Goal: Communication & Community: Ask a question

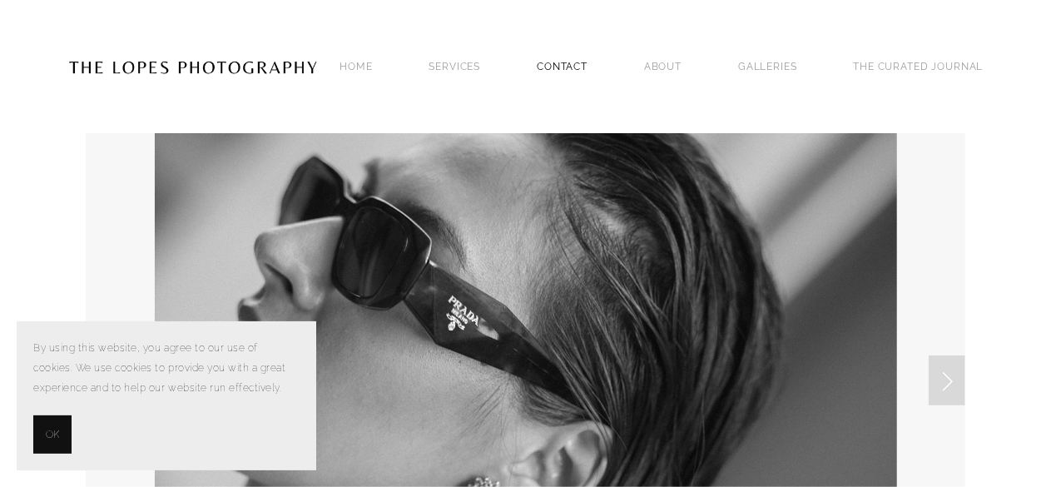
click at [556, 63] on link "Contact" at bounding box center [562, 66] width 51 height 22
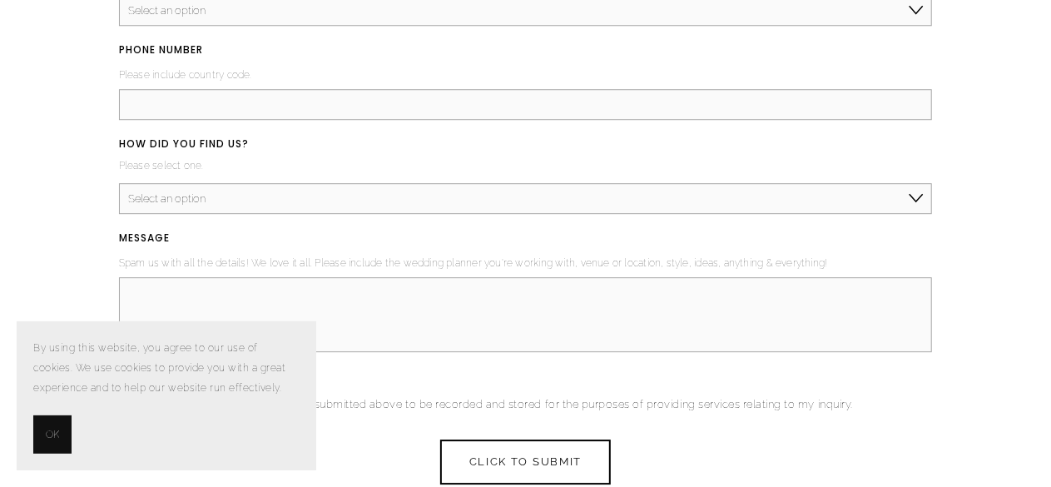
scroll to position [2498, 0]
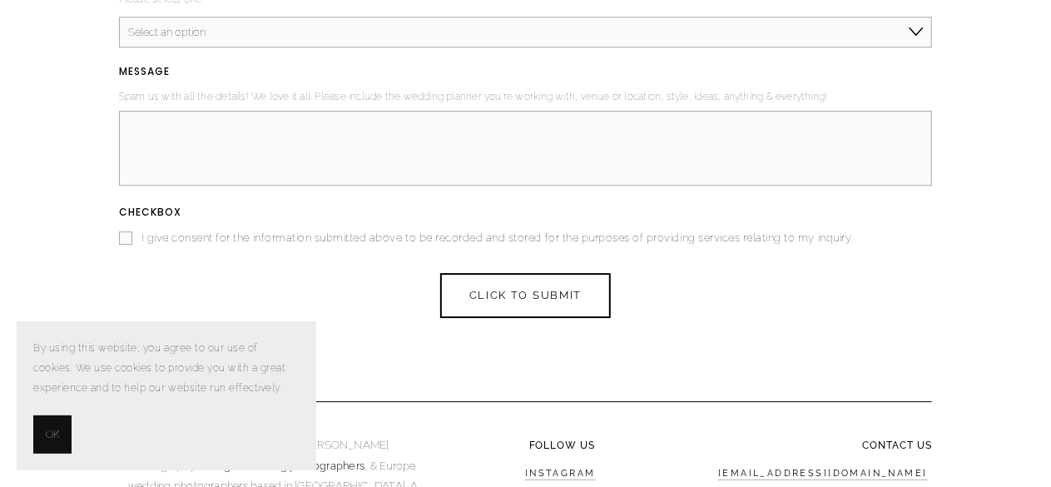
click at [43, 437] on button "OK" at bounding box center [52, 434] width 38 height 38
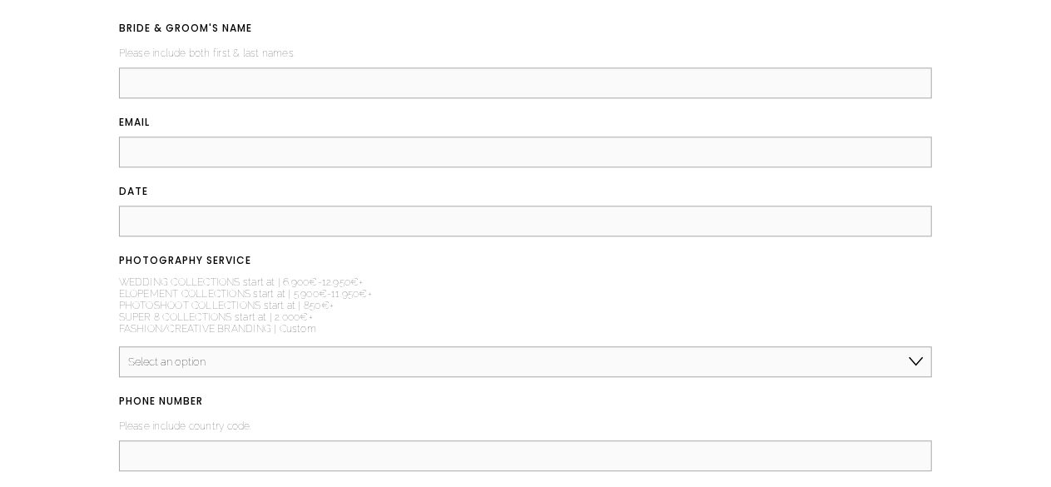
scroll to position [1915, 0]
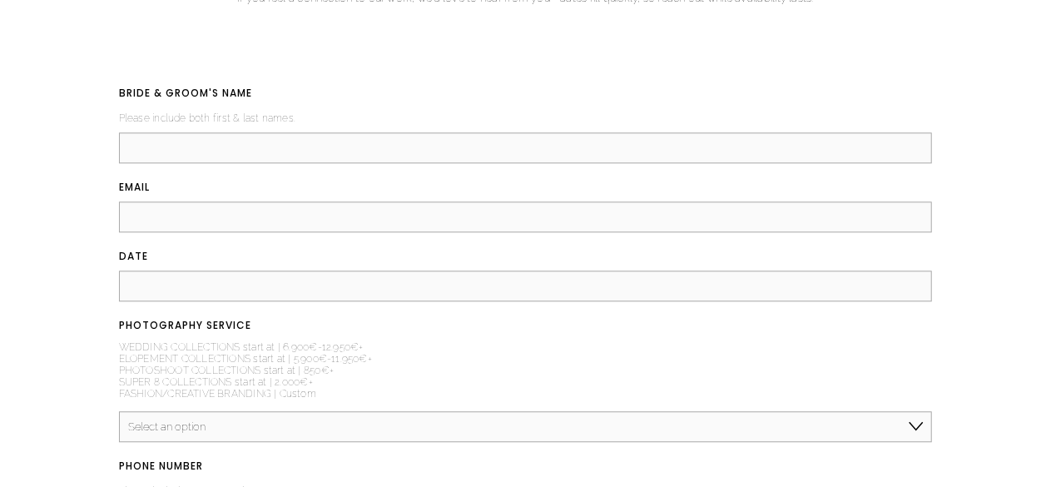
click at [276, 160] on input "BRIDE & GROOM'S NAME (required)" at bounding box center [526, 147] width 814 height 31
type input "[PERSON_NAME]"
paste input "[EMAIL_ADDRESS][DOMAIN_NAME]"
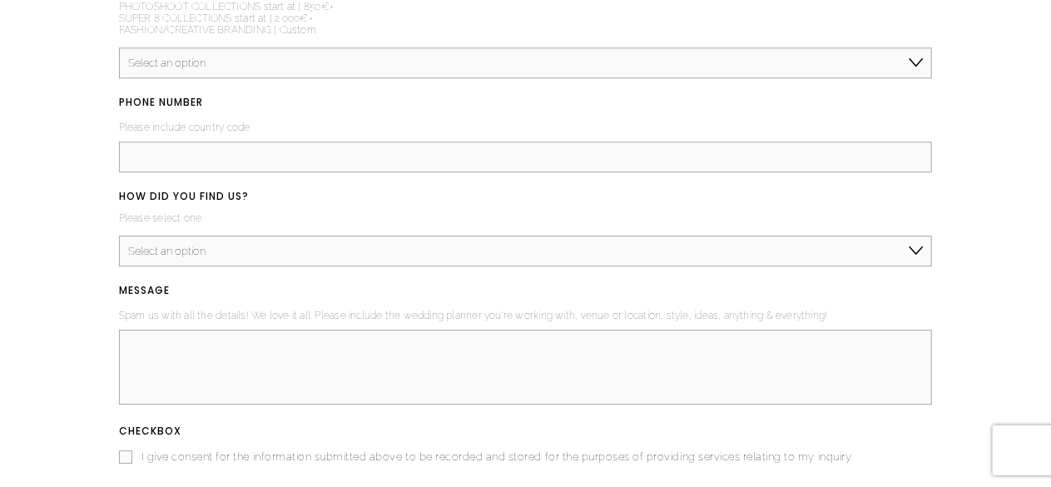
scroll to position [2331, 0]
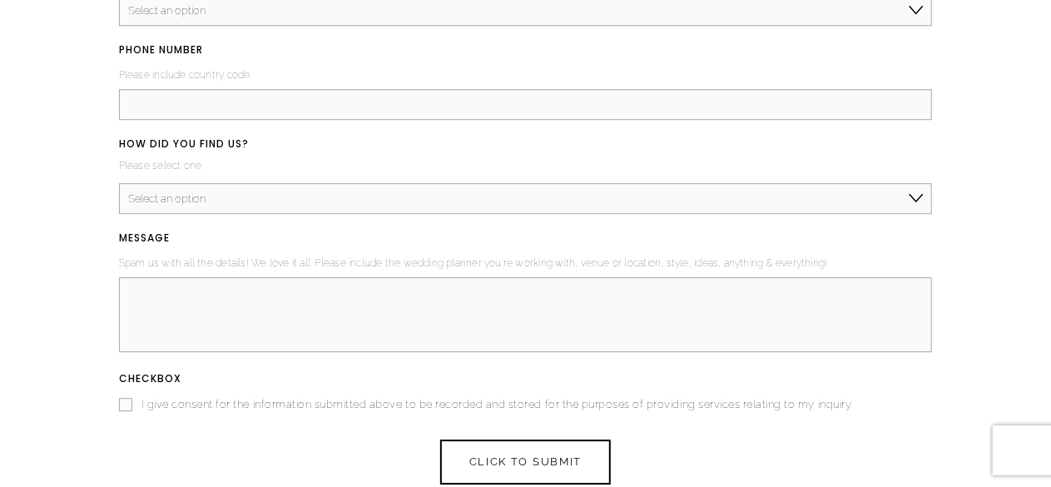
type input "[EMAIL_ADDRESS][DOMAIN_NAME]"
click at [220, 106] on input "PHONE NUMBER (required)" at bounding box center [526, 104] width 814 height 31
paste input "0742119447"
type input "0742119447"
click at [194, 299] on textarea "MESSAGE (required)" at bounding box center [526, 314] width 814 height 75
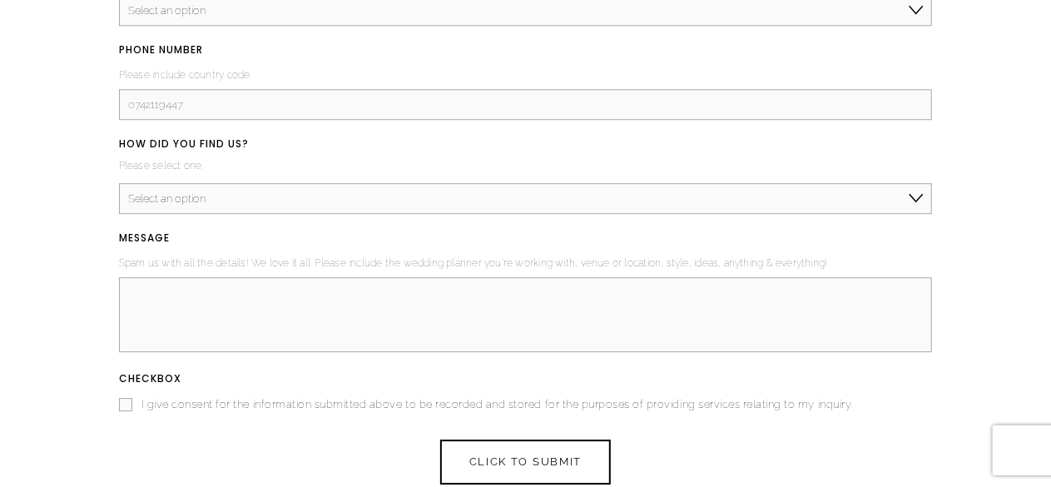
paste textarea "I just noticed that your company is ranking for Photographer [GEOGRAPHIC_DATA] …"
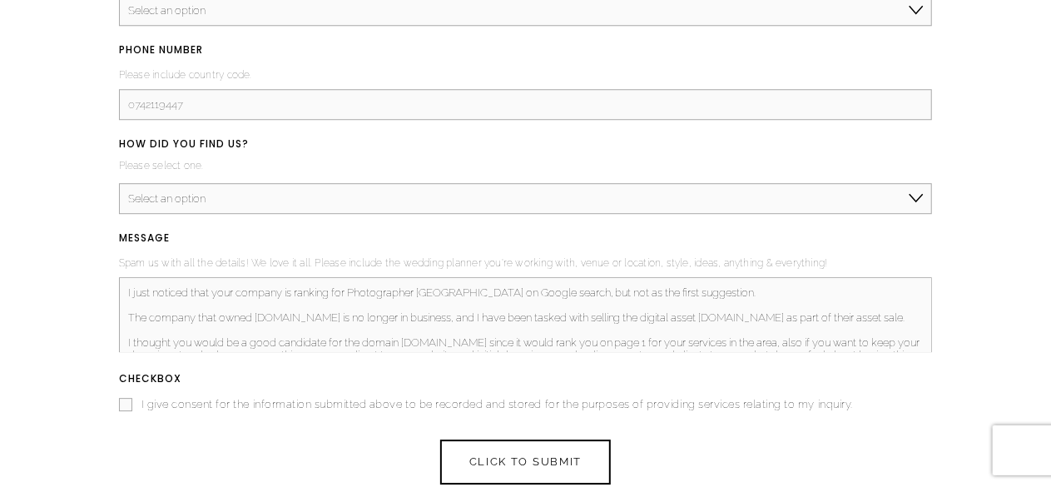
scroll to position [49, 0]
type textarea "I just noticed that your company is ranking for Photographer [GEOGRAPHIC_DATA] …"
click at [127, 407] on input "I give consent for the information submitted above to be recorded and stored fo…" at bounding box center [125, 404] width 13 height 13
checkbox input "true"
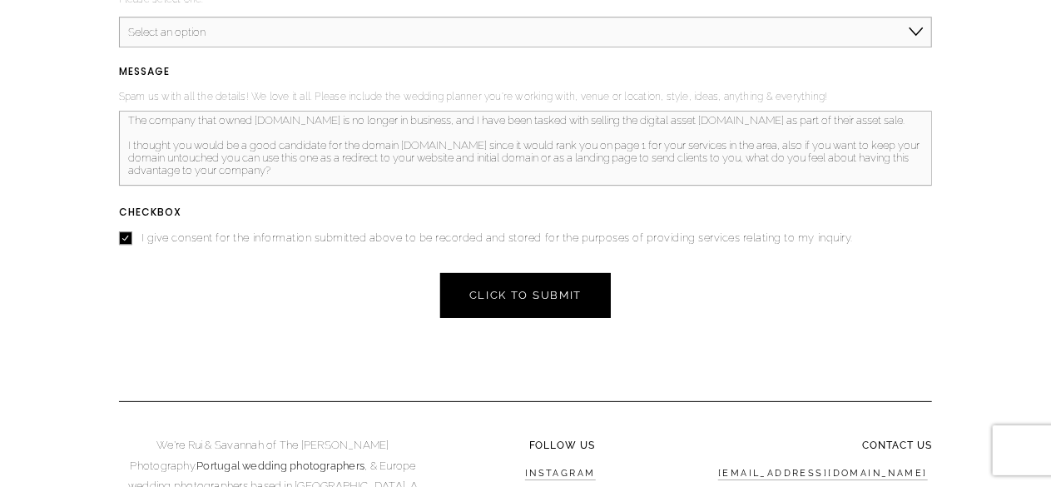
click at [493, 301] on span "CLICK TO SUBMIT" at bounding box center [526, 295] width 112 height 12
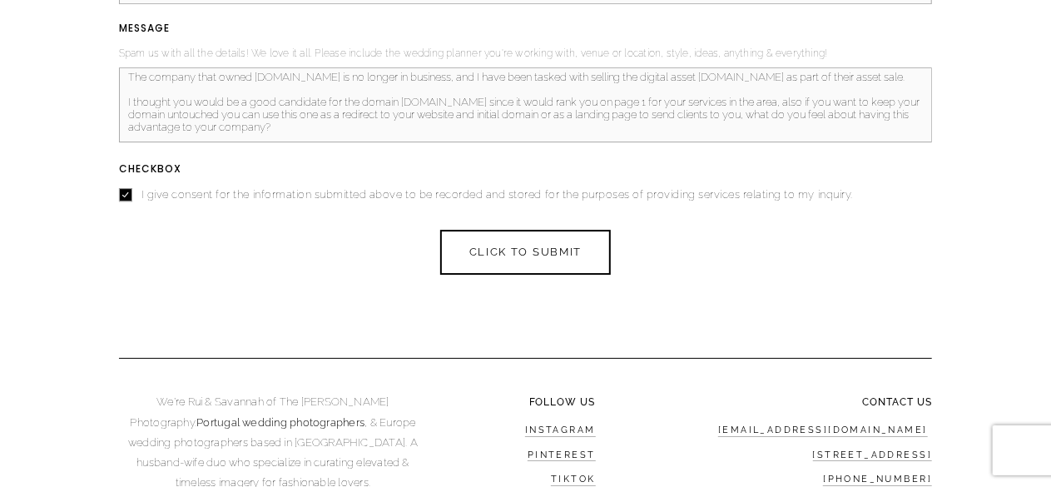
scroll to position [2592, 0]
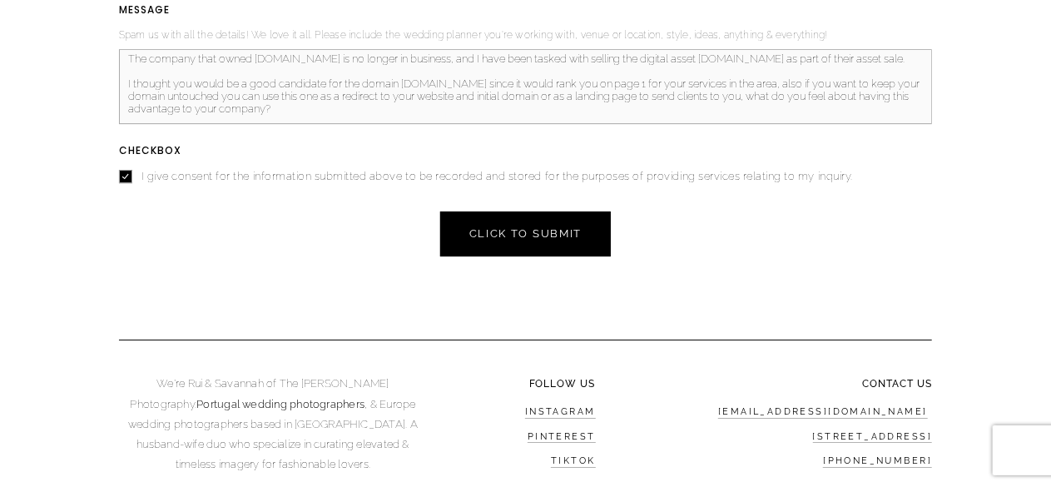
click at [510, 240] on span "CLICK TO SUBMIT" at bounding box center [526, 233] width 112 height 12
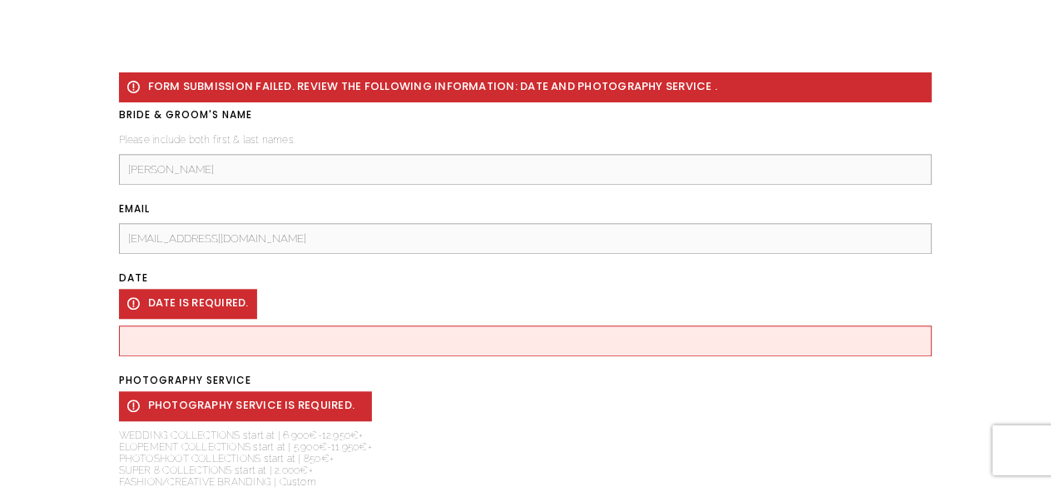
scroll to position [2024, 0]
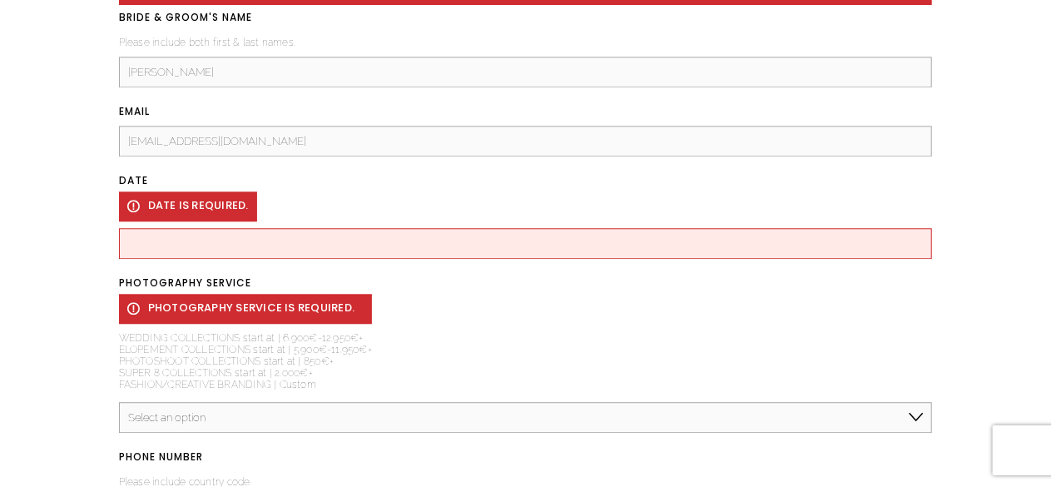
click at [181, 252] on input "DATE (required) DATE is required." at bounding box center [526, 243] width 814 height 31
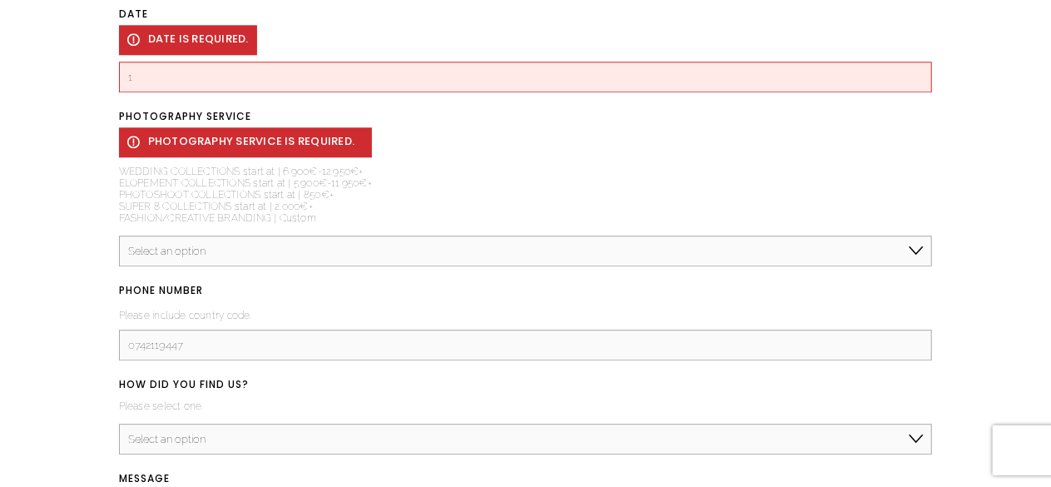
type input "1"
click at [93, 250] on div "Form submission failed. Review the following information: DATE and PHOTOGRAPHY …" at bounding box center [526, 425] width 1011 height 1233
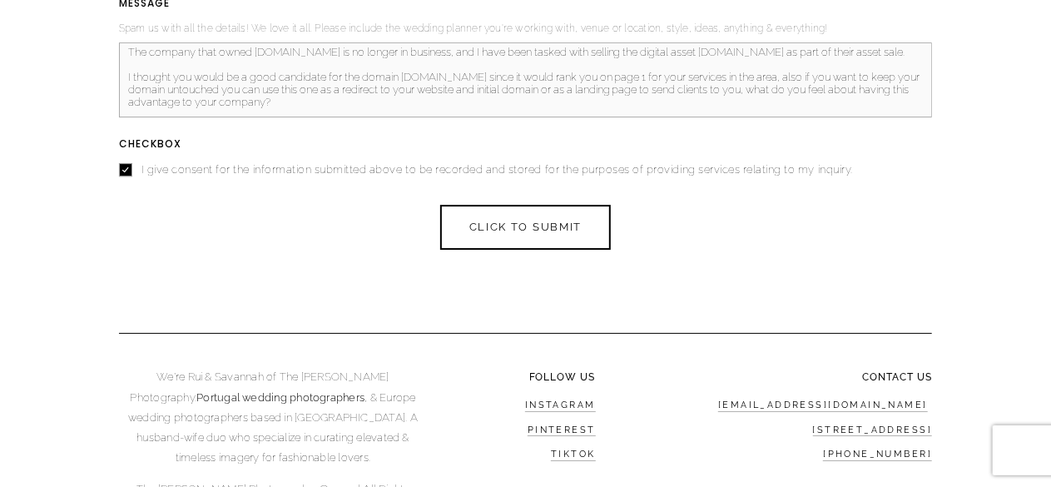
scroll to position [2690, 0]
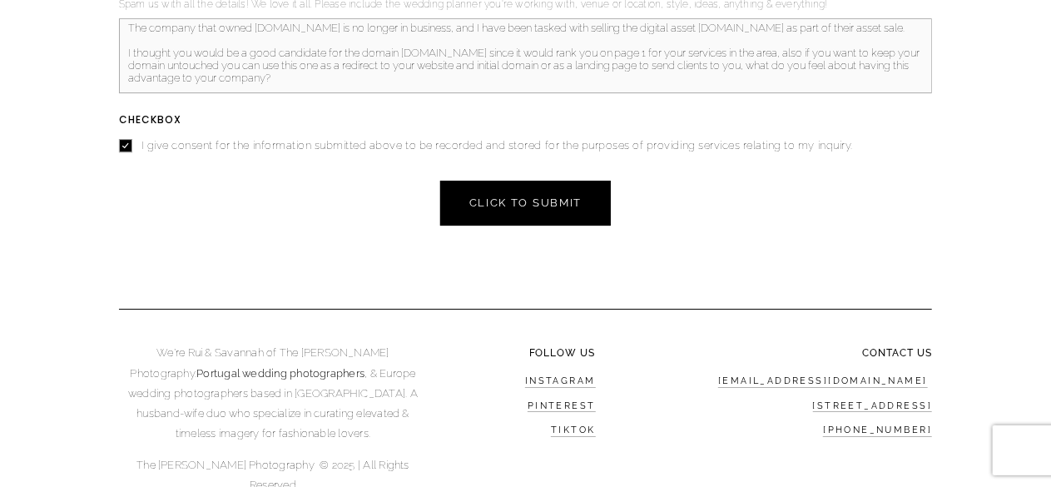
click at [547, 206] on span "CLICK TO SUBMIT" at bounding box center [526, 202] width 112 height 12
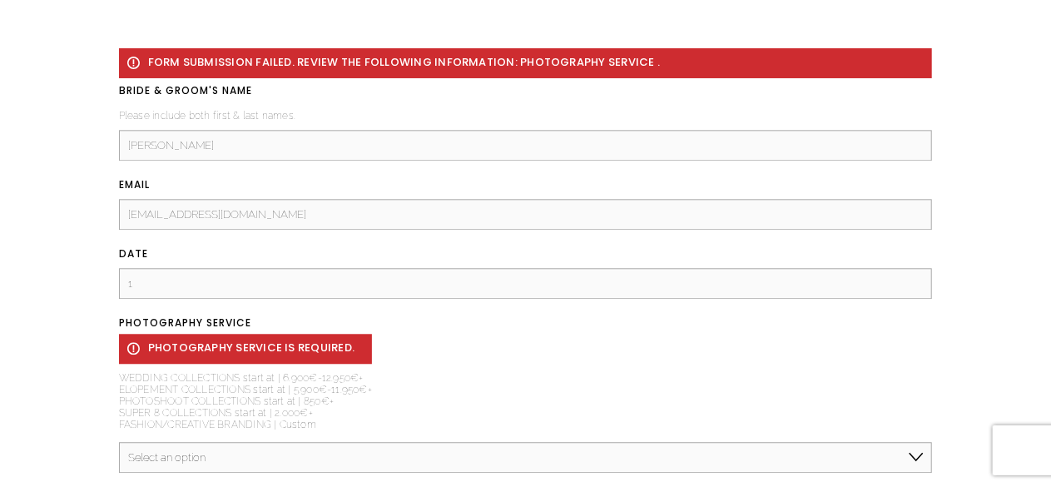
scroll to position [2107, 0]
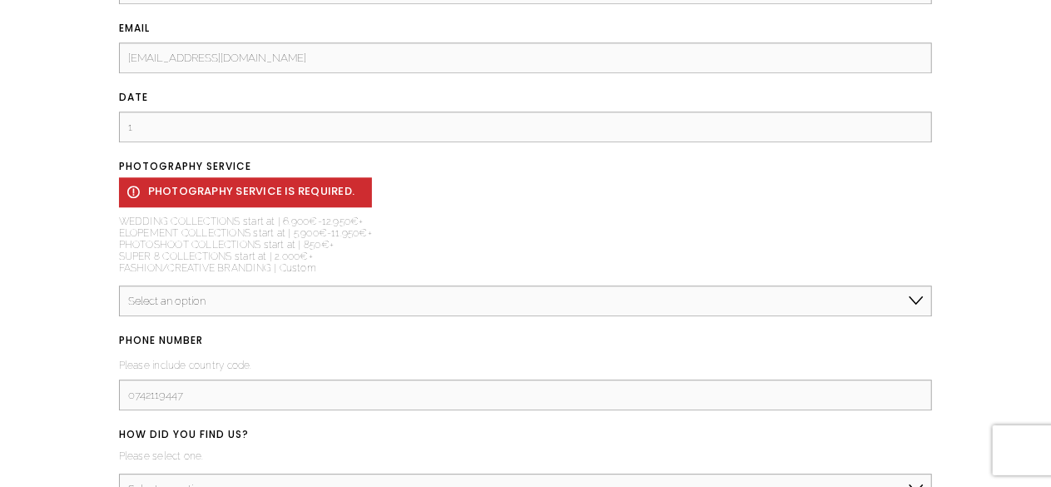
click at [147, 310] on select "Select an option Elopement, Civil or Micro Wedding | Less than 50 guests Mid-Si…" at bounding box center [526, 301] width 814 height 31
select select "Super 8"
click at [119, 289] on select "Select an option Elopement, Civil or Micro Wedding | Less than 50 guests Mid-Si…" at bounding box center [526, 301] width 814 height 31
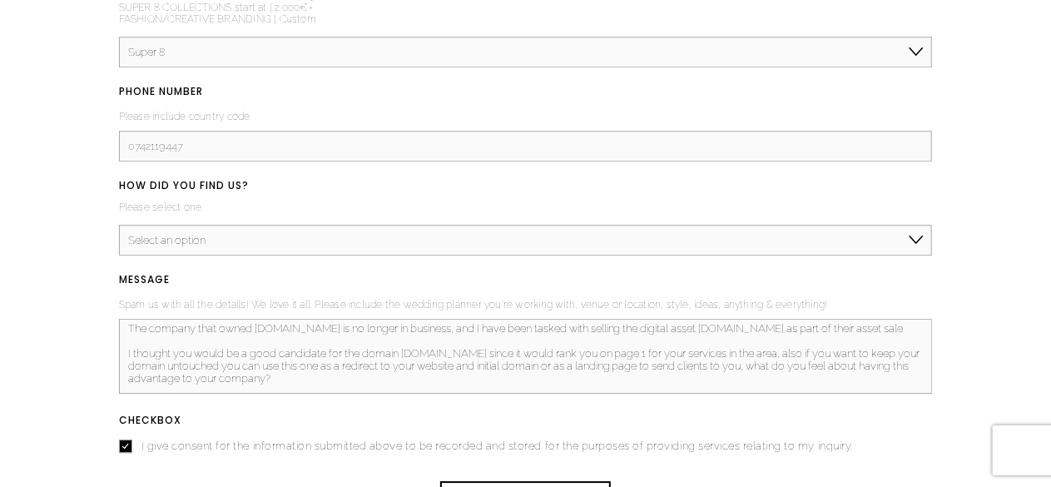
scroll to position [2523, 0]
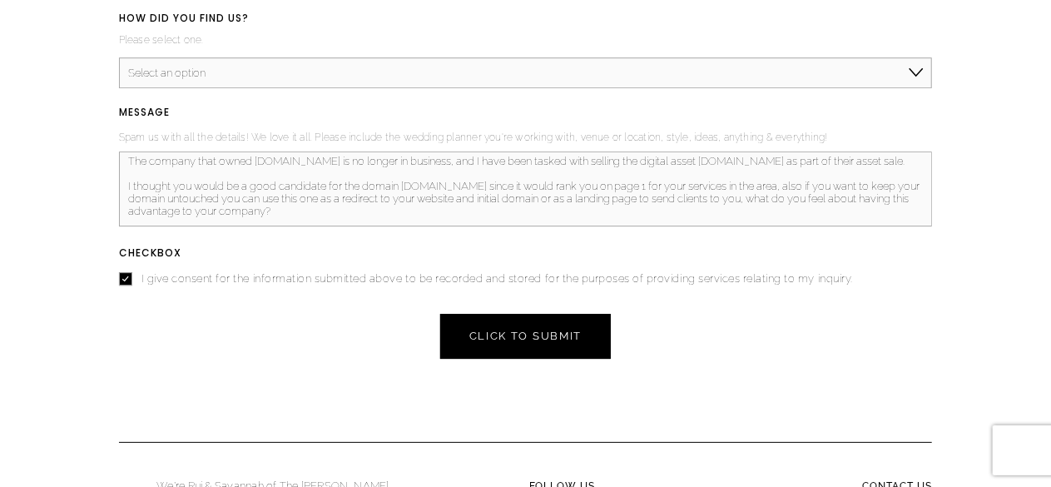
click at [551, 339] on span "CLICK TO SUBMIT" at bounding box center [526, 336] width 112 height 12
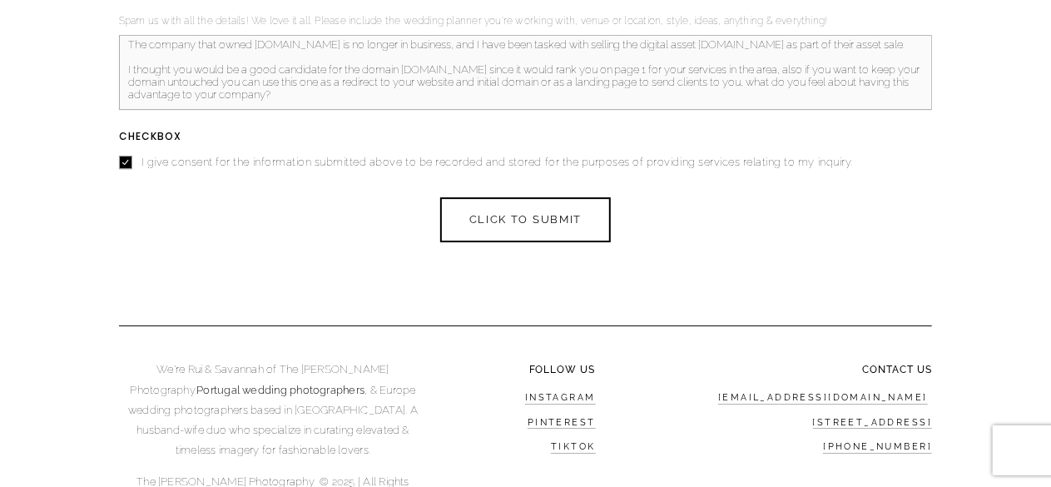
scroll to position [1774, 0]
